Goal: Information Seeking & Learning: Learn about a topic

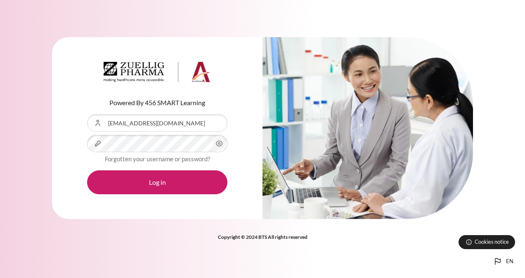
click at [157, 177] on button "Log in" at bounding box center [157, 183] width 140 height 24
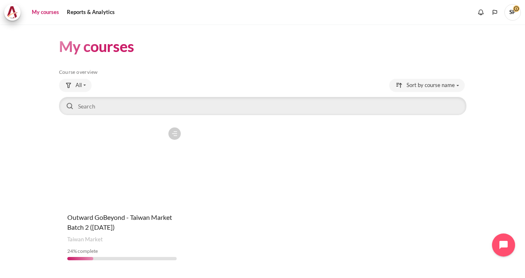
click at [115, 192] on figure "Content" at bounding box center [122, 164] width 126 height 83
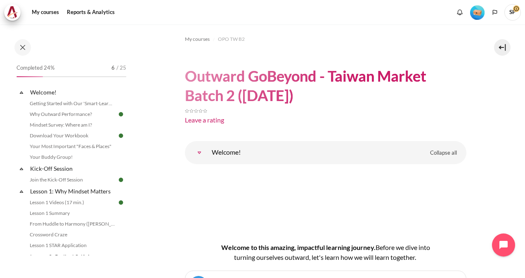
click at [479, 12] on img "Level #1" at bounding box center [477, 12] width 14 height 14
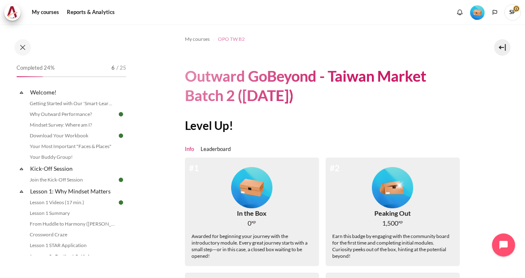
click at [224, 41] on span "OPO TW B2" at bounding box center [231, 39] width 27 height 7
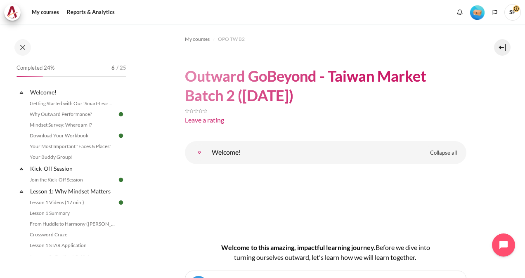
click at [479, 13] on img "Level #1" at bounding box center [477, 12] width 14 height 14
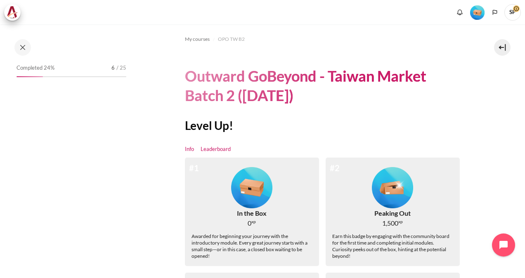
click at [211, 150] on link "Leaderboard" at bounding box center [216, 149] width 30 height 8
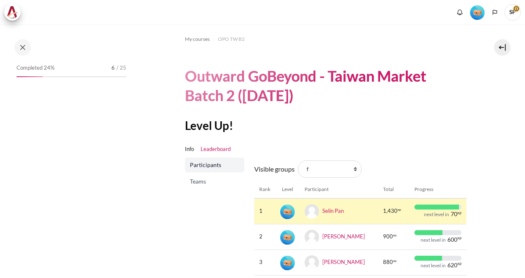
scroll to position [56, 0]
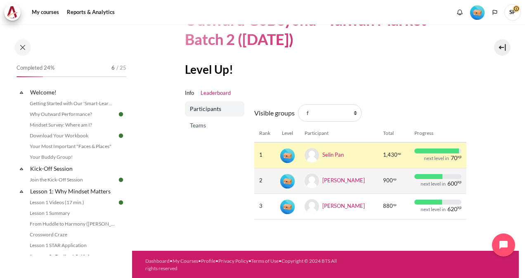
click at [330, 185] on td "[PERSON_NAME]" at bounding box center [339, 181] width 78 height 26
click at [328, 179] on link "Alex Fan" at bounding box center [344, 180] width 43 height 7
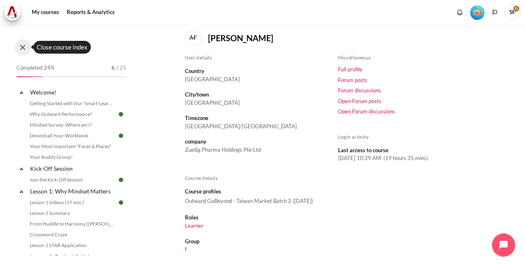
click at [24, 45] on button at bounding box center [22, 47] width 17 height 17
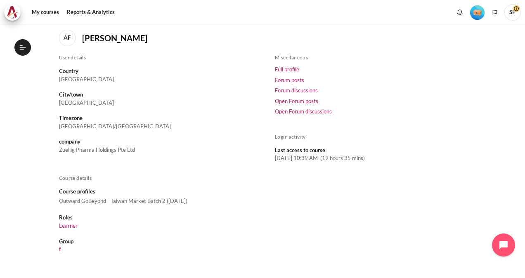
click at [24, 50] on icon at bounding box center [22, 47] width 7 height 7
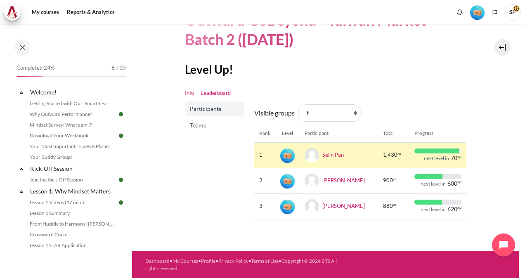
click at [190, 91] on link "Info" at bounding box center [189, 93] width 9 height 8
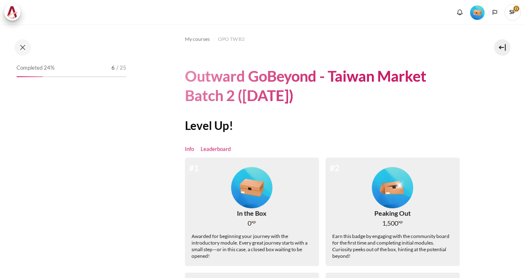
click at [212, 148] on link "Leaderboard" at bounding box center [216, 149] width 30 height 8
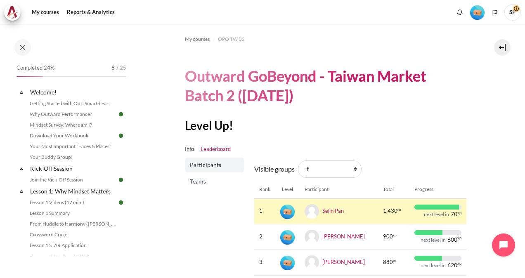
click at [199, 183] on span "Teams" at bounding box center [215, 182] width 51 height 8
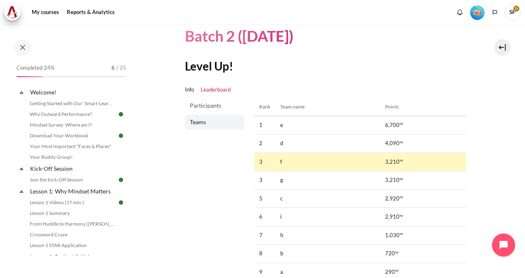
scroll to position [60, 0]
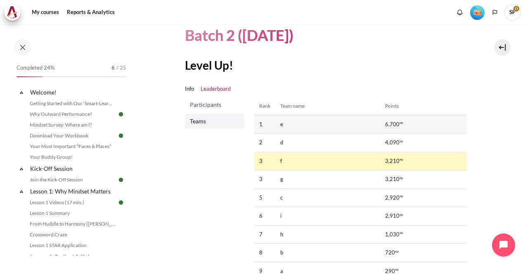
click at [276, 127] on td "e" at bounding box center [327, 124] width 105 height 19
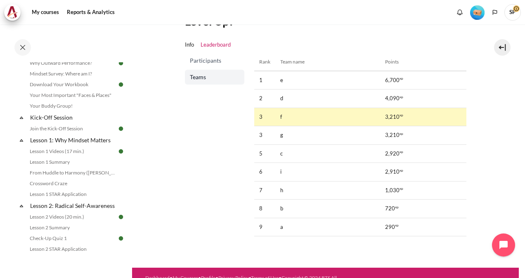
scroll to position [0, 0]
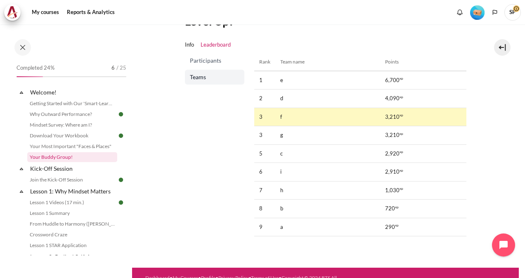
click at [62, 158] on link "Your Buddy Group!" at bounding box center [72, 157] width 90 height 10
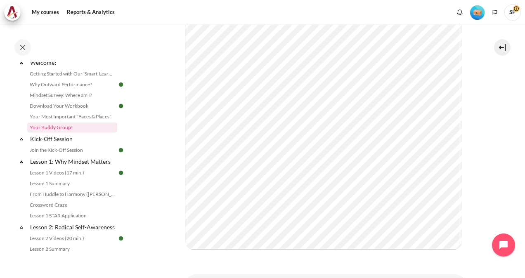
scroll to position [143, 0]
drag, startPoint x: 118, startPoint y: 93, endPoint x: 118, endPoint y: 128, distance: 34.7
click at [118, 128] on ul "Getting Started with Our 'Smart-Learning' Platform Why Outward Performance? Min…" at bounding box center [76, 101] width 98 height 64
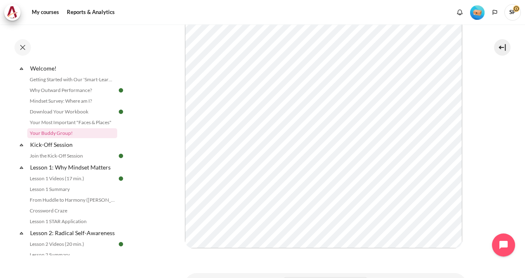
drag, startPoint x: 118, startPoint y: 128, endPoint x: 147, endPoint y: 145, distance: 34.1
click at [147, 145] on section "My courses OPO TW B2 Welcome! Your Buddy Group! Your Buddy Group! Simply" at bounding box center [325, 88] width 387 height 415
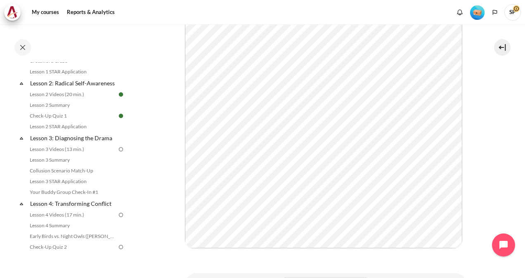
scroll to position [178, 0]
